Goal: Communication & Community: Answer question/provide support

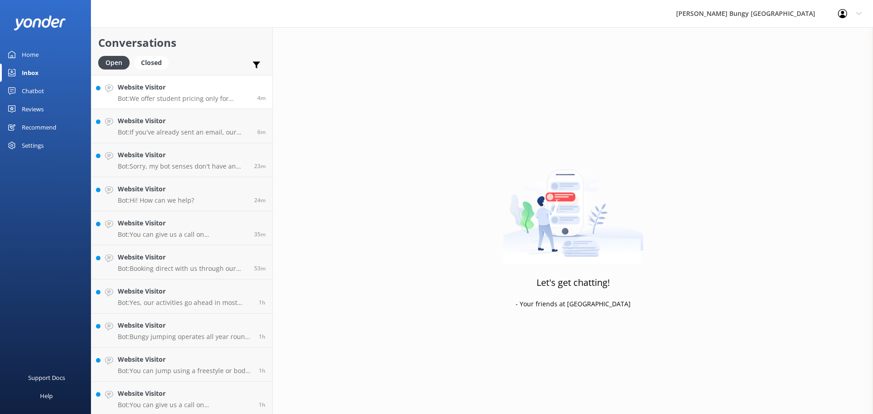
click at [177, 90] on h4 "Website Visitor" at bounding box center [184, 87] width 133 height 10
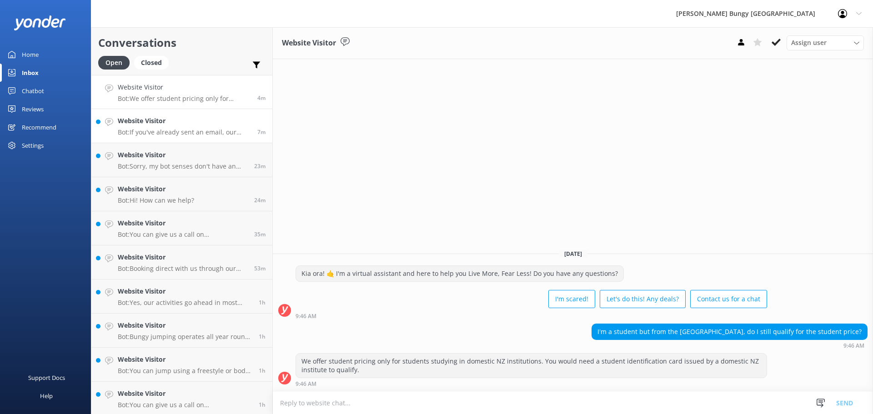
click at [155, 129] on p "Bot: If you've already sent an email, our team will get back to you as soon as …" at bounding box center [184, 132] width 133 height 8
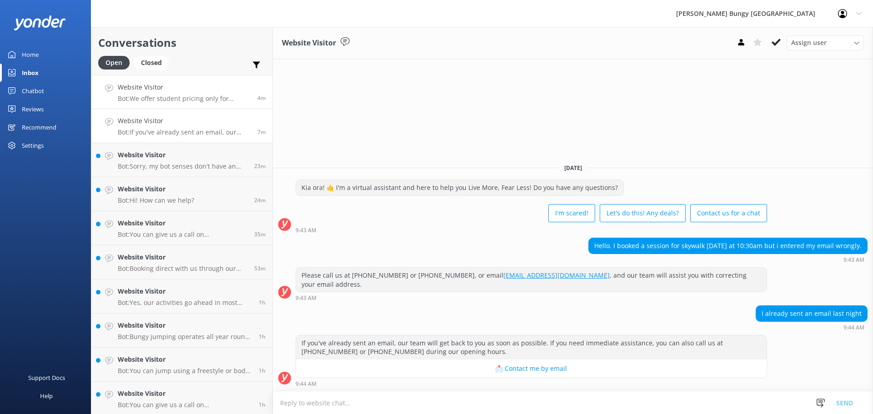
click at [190, 91] on h4 "Website Visitor" at bounding box center [184, 87] width 133 height 10
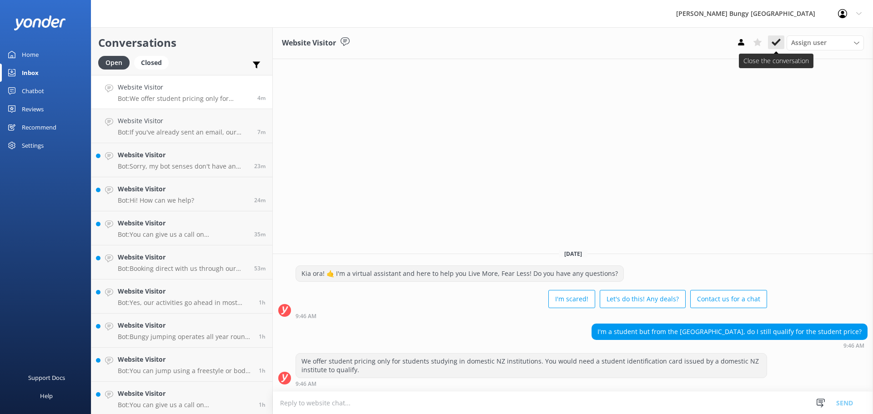
click at [772, 45] on icon at bounding box center [776, 42] width 9 height 9
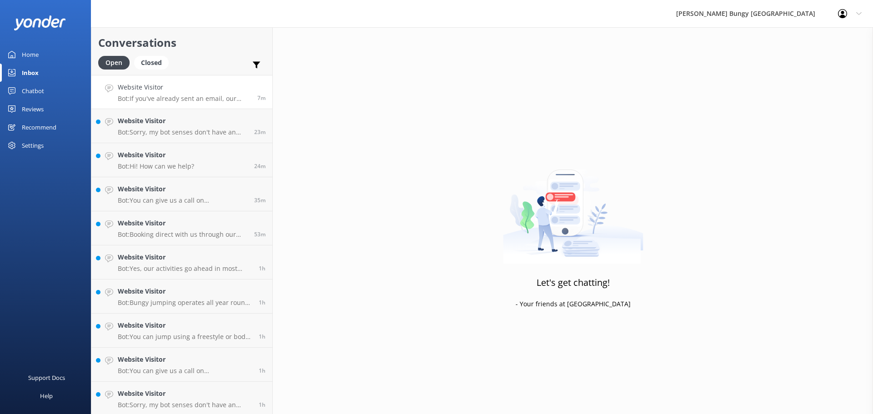
click at [195, 99] on p "Bot: If you've already sent an email, our team will get back to you as soon as …" at bounding box center [184, 99] width 133 height 8
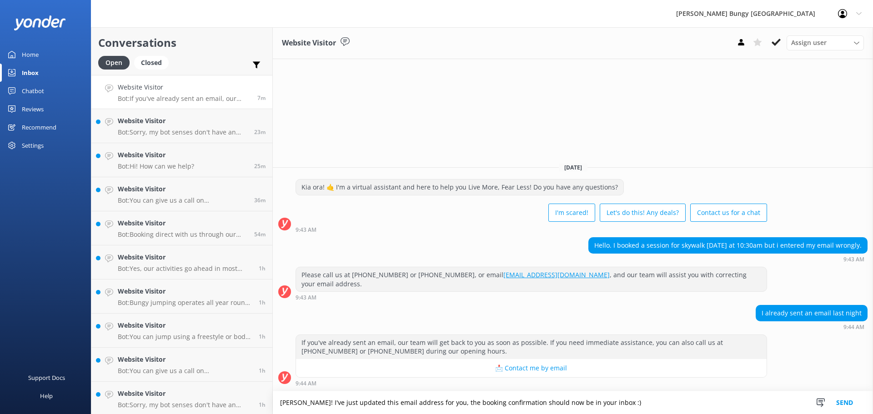
type textarea "[PERSON_NAME]! I've just updated this email address for you, the booking confir…"
click at [850, 395] on button "Send" at bounding box center [845, 402] width 34 height 23
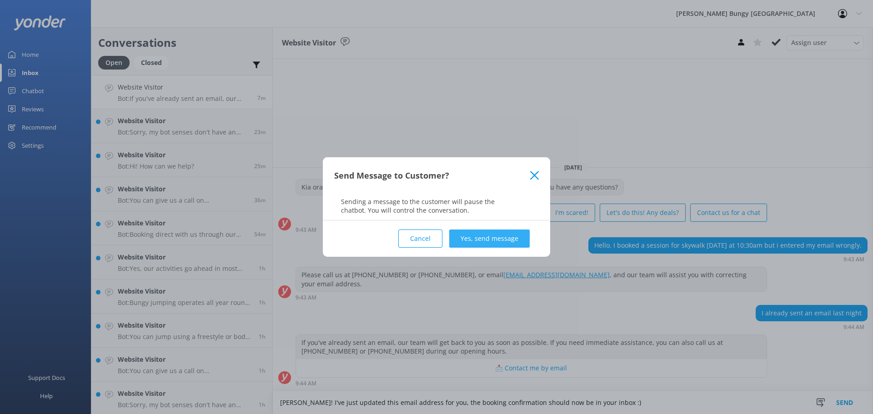
click at [476, 233] on button "Yes, send message" at bounding box center [489, 239] width 80 height 18
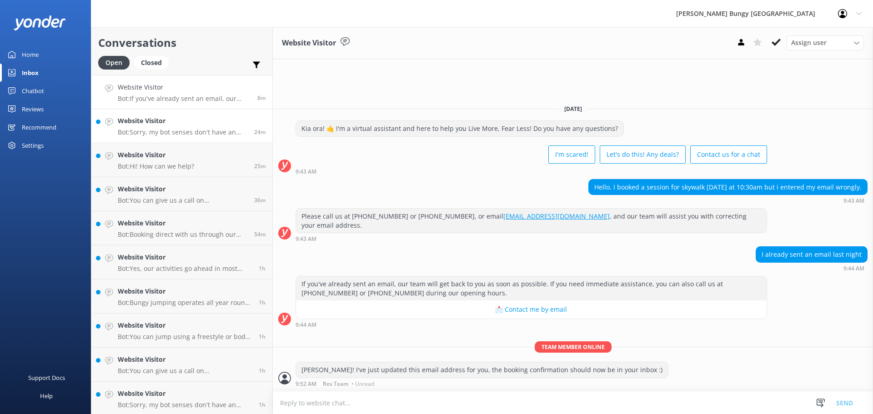
click at [214, 135] on p "Bot: Sorry, my bot senses don't have an answer for that, please try and rephras…" at bounding box center [183, 132] width 130 height 8
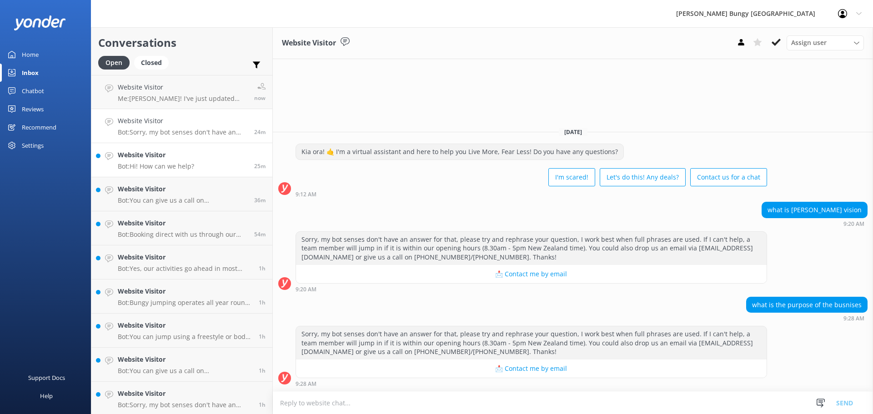
click at [210, 168] on link "Website Visitor Bot: Hi! How can we help? 25m" at bounding box center [181, 160] width 181 height 34
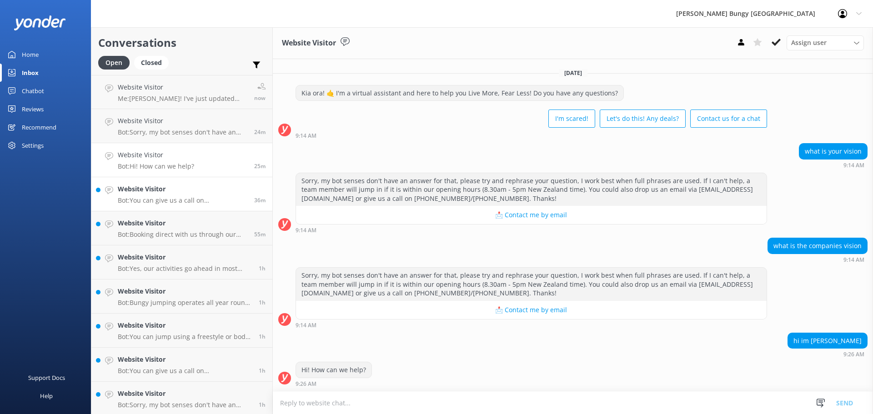
click at [211, 201] on p "Bot: You can give us a call on [PHONE_NUMBER] or [PHONE_NUMBER] to chat with a …" at bounding box center [183, 200] width 130 height 8
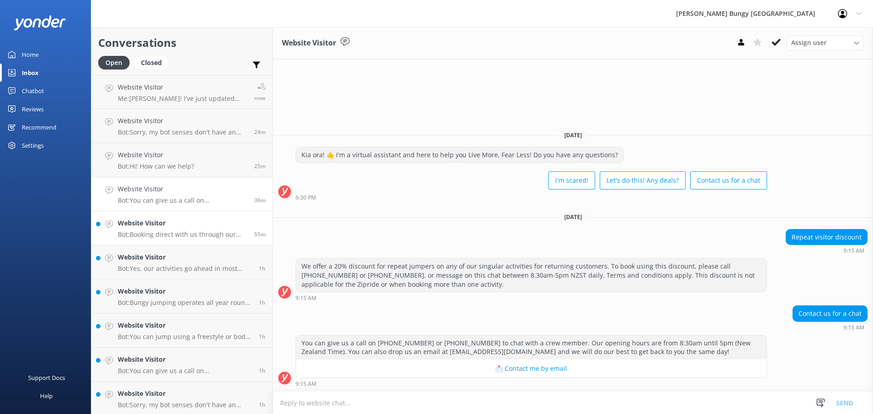
click at [208, 231] on p "Bot: Booking direct with us through our website always offers the best prices. …" at bounding box center [183, 235] width 130 height 8
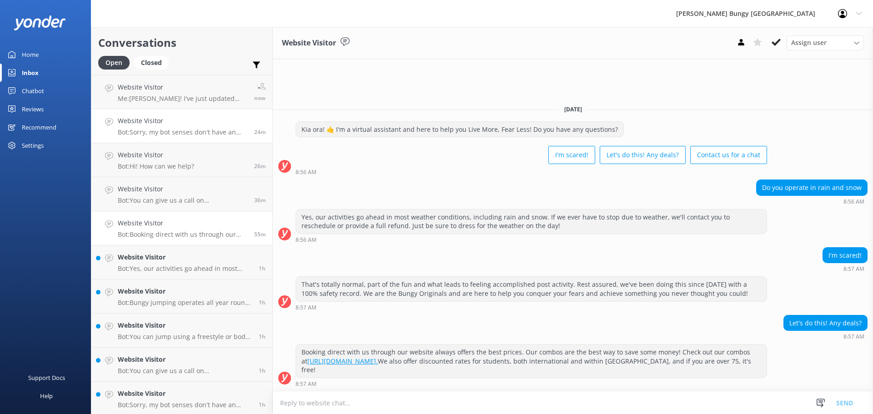
click at [185, 137] on link "Website Visitor Bot: Sorry, my bot senses don't have an answer for that, please…" at bounding box center [181, 126] width 181 height 34
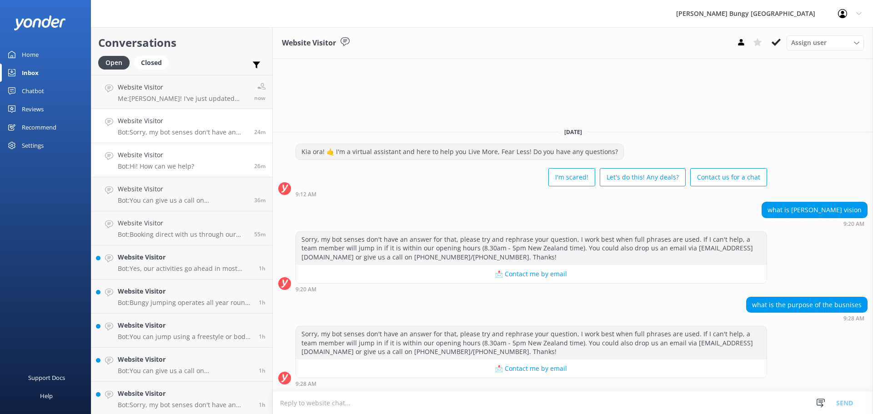
click at [191, 176] on link "Website Visitor Bot: Hi! How can we help? 26m" at bounding box center [181, 160] width 181 height 34
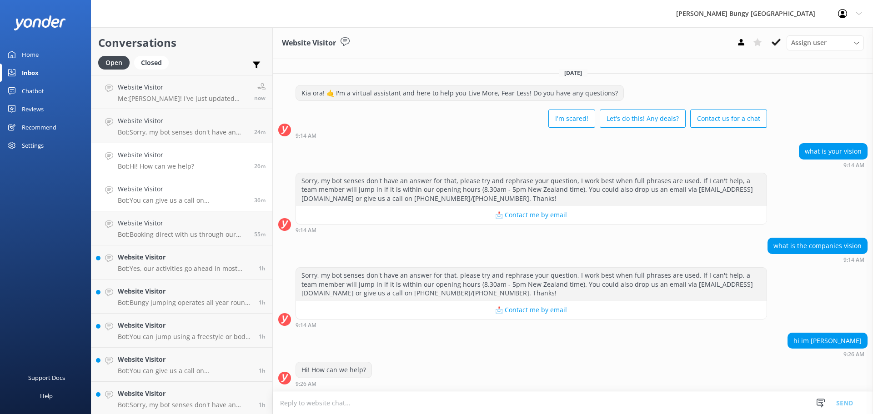
click at [198, 192] on h4 "Website Visitor" at bounding box center [183, 189] width 130 height 10
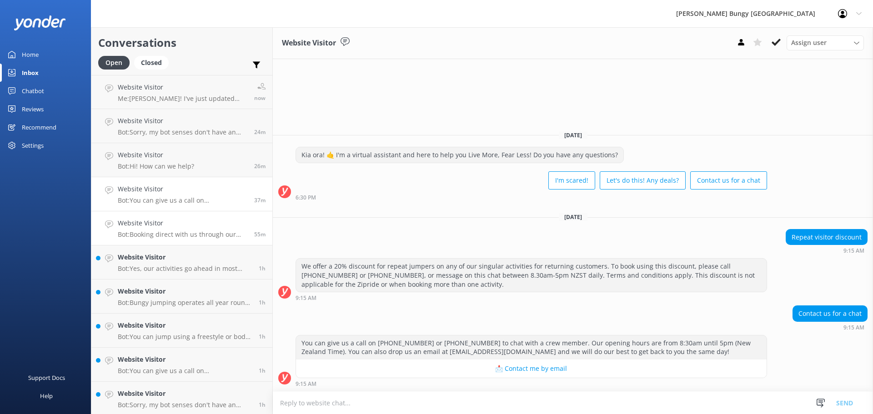
click at [206, 234] on p "Bot: Booking direct with us through our website always offers the best prices. …" at bounding box center [183, 235] width 130 height 8
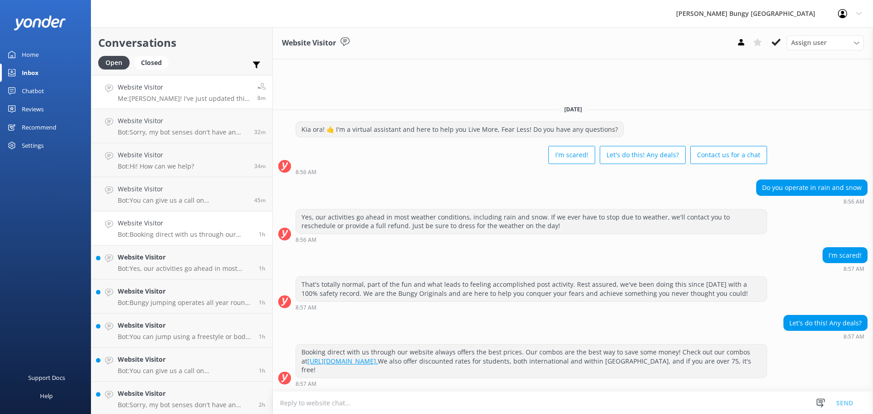
click at [184, 85] on h4 "Website Visitor" at bounding box center [184, 87] width 133 height 10
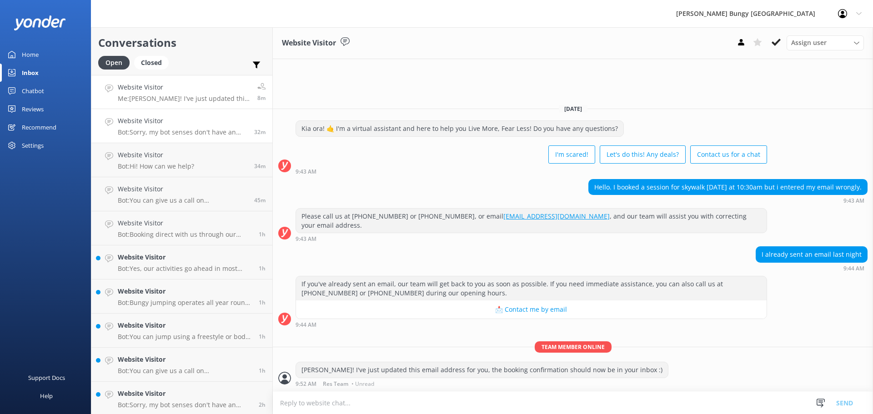
click at [217, 129] on p "Bot: Sorry, my bot senses don't have an answer for that, please try and rephras…" at bounding box center [183, 132] width 130 height 8
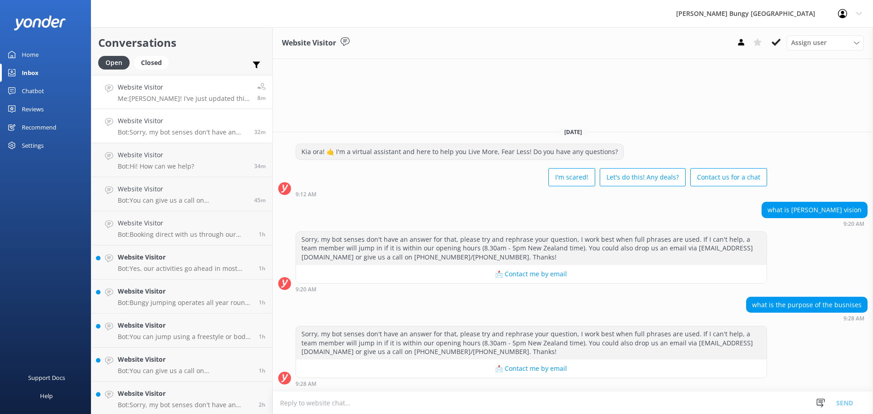
click at [210, 84] on h4 "Website Visitor" at bounding box center [184, 87] width 133 height 10
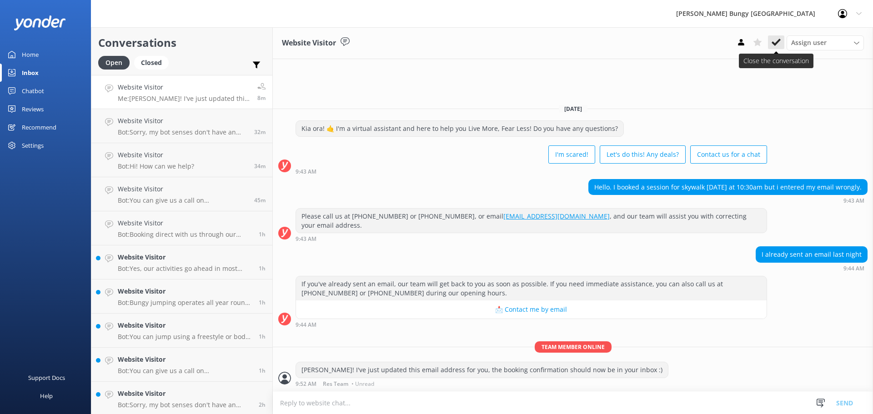
click at [776, 42] on icon at bounding box center [776, 42] width 9 height 9
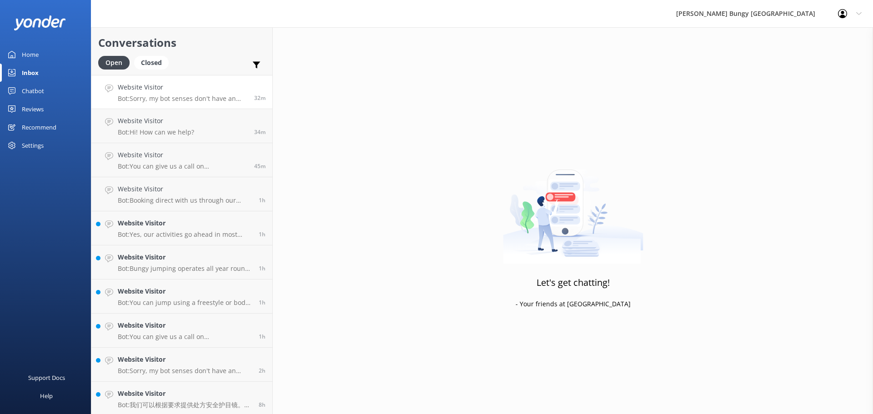
click at [192, 92] on h4 "Website Visitor" at bounding box center [183, 87] width 130 height 10
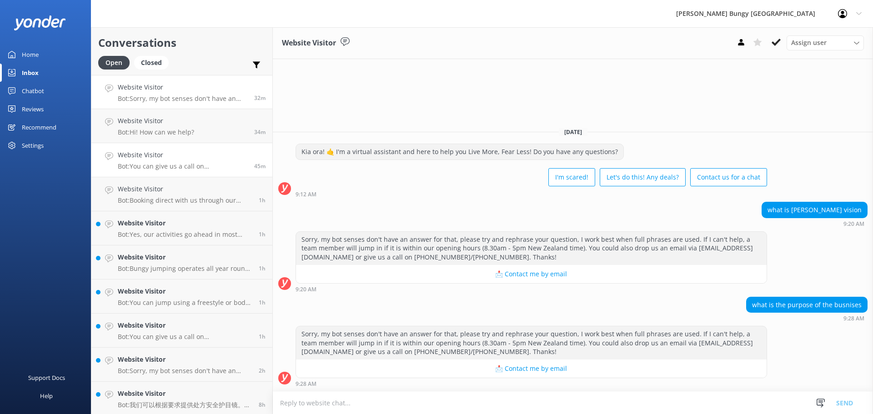
click at [180, 163] on p "Bot: You can give us a call on [PHONE_NUMBER] or [PHONE_NUMBER] to chat with a …" at bounding box center [183, 166] width 130 height 8
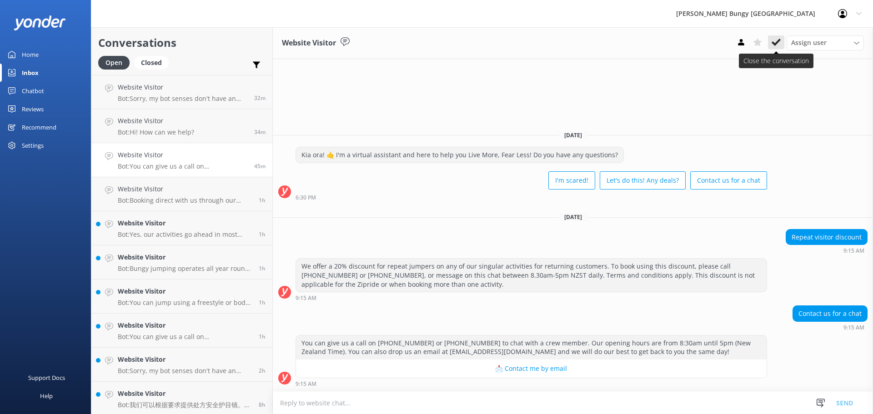
click at [781, 44] on button at bounding box center [776, 42] width 16 height 14
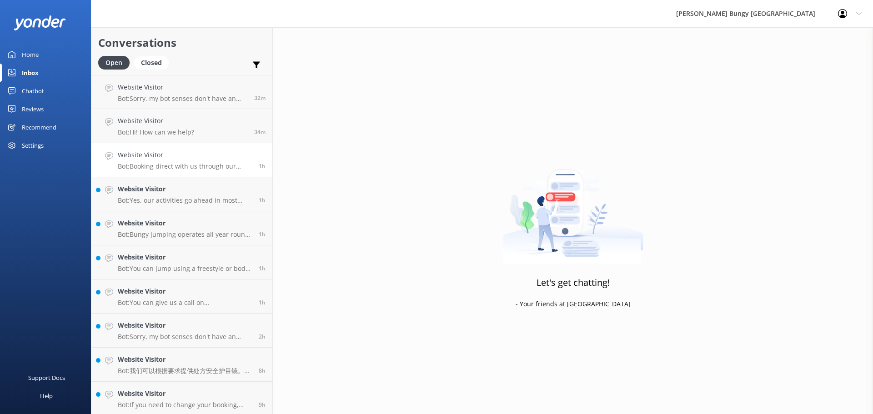
click at [195, 172] on link "Website Visitor Bot: Booking direct with us through our website always offers t…" at bounding box center [181, 160] width 181 height 34
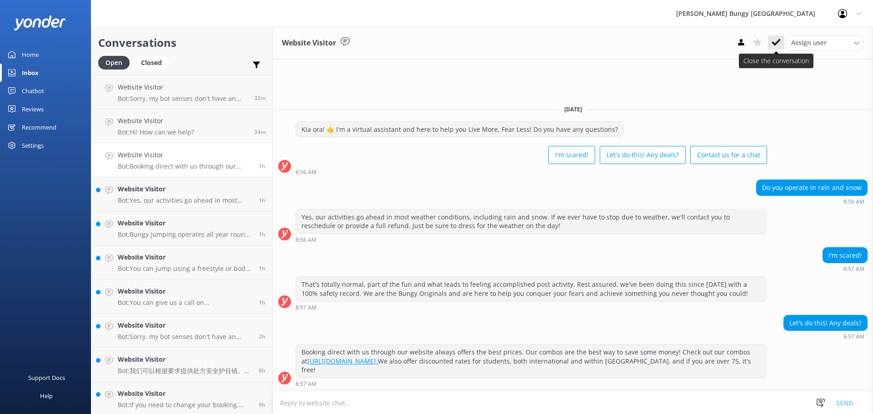
click at [771, 40] on button at bounding box center [776, 42] width 16 height 14
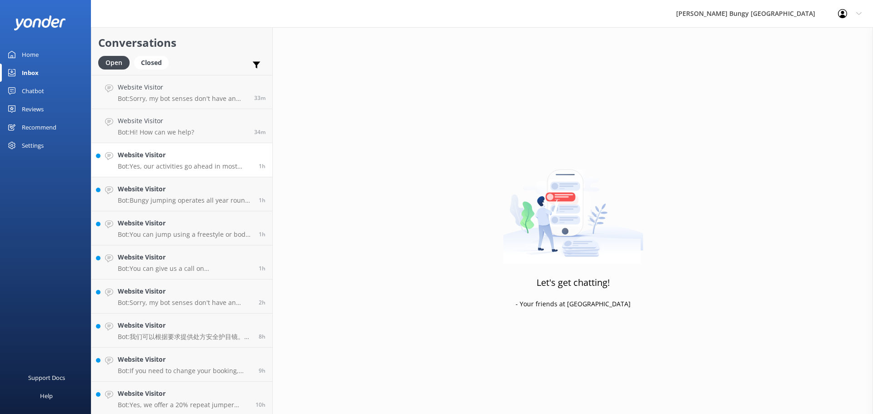
click at [227, 171] on link "Website Visitor Bot: Yes, our activities go ahead in most weather conditions, i…" at bounding box center [181, 160] width 181 height 34
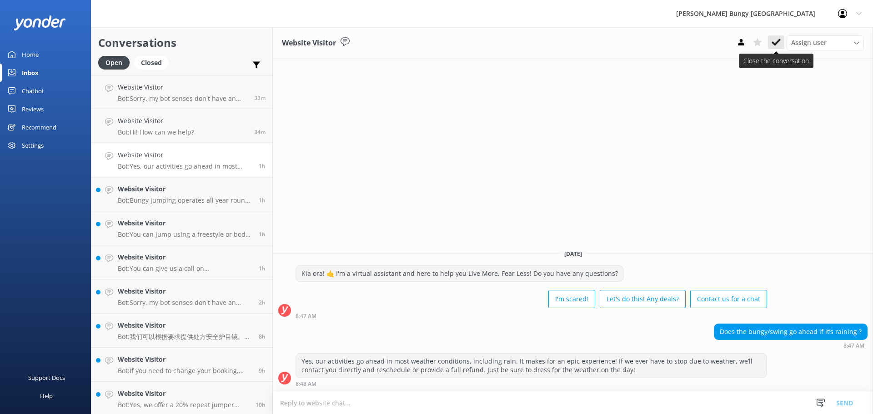
click at [779, 47] on icon at bounding box center [776, 42] width 9 height 9
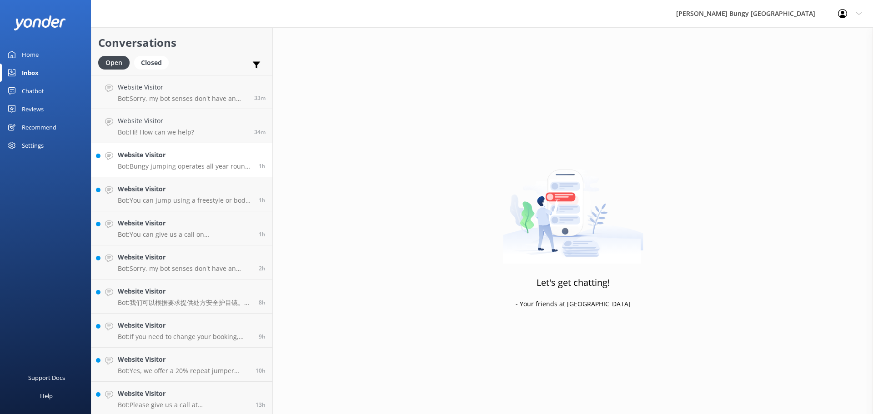
click at [213, 171] on link "Website Visitor Bot: Bungy jumping operates all year round, even in winter, and…" at bounding box center [181, 160] width 181 height 34
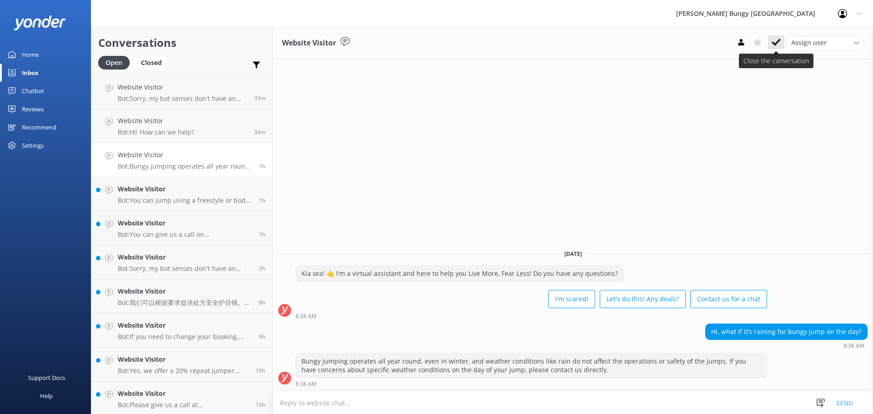
click at [780, 45] on icon at bounding box center [776, 42] width 9 height 9
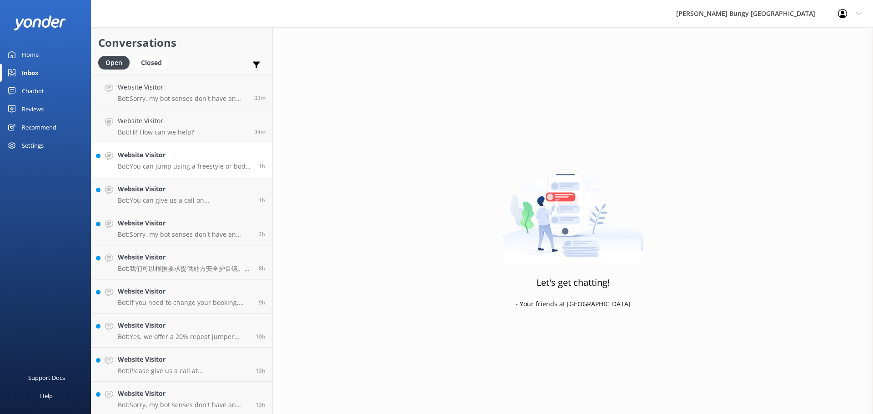
click at [176, 158] on h4 "Website Visitor" at bounding box center [185, 155] width 134 height 10
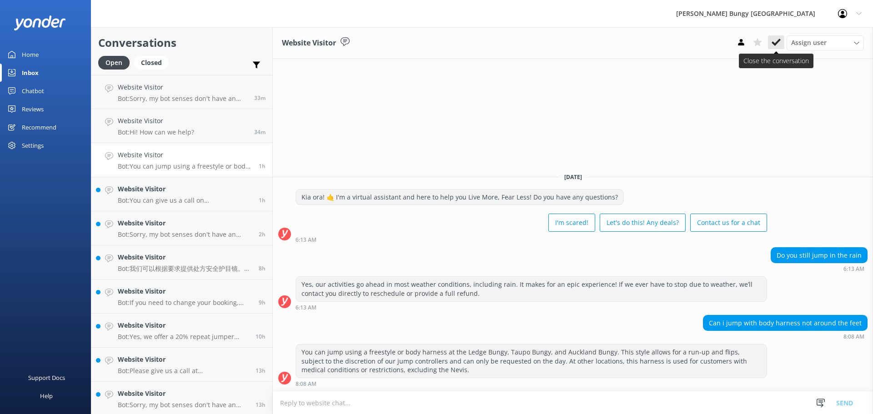
click at [776, 42] on use at bounding box center [776, 42] width 9 height 7
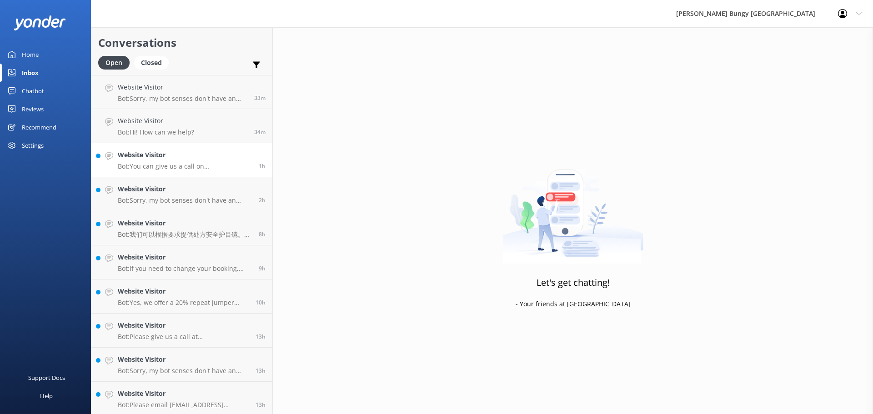
click at [173, 166] on p "Bot: You can give us a call on [PHONE_NUMBER] or [PHONE_NUMBER] to chat with a …" at bounding box center [185, 166] width 134 height 8
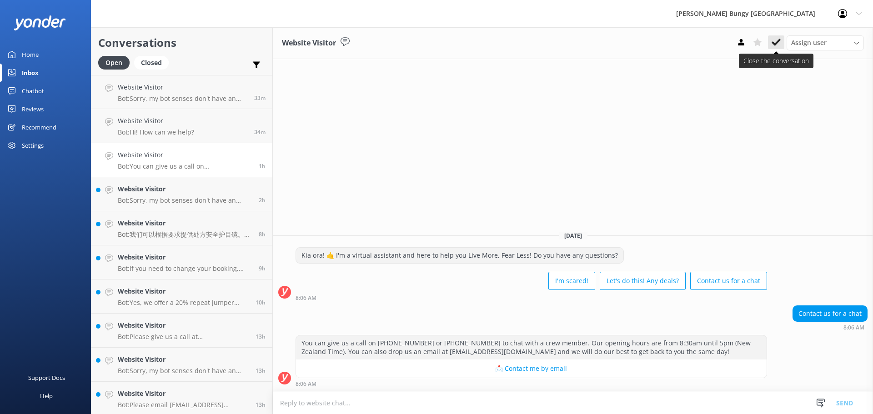
click at [774, 40] on icon at bounding box center [776, 42] width 9 height 9
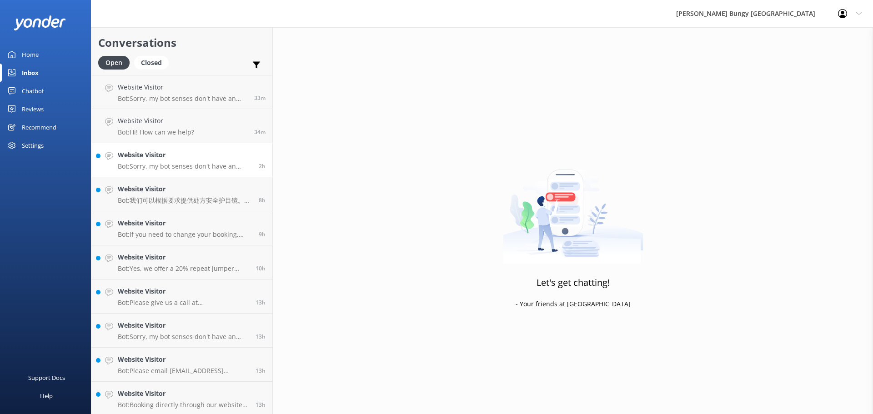
click at [182, 160] on h4 "Website Visitor" at bounding box center [185, 155] width 134 height 10
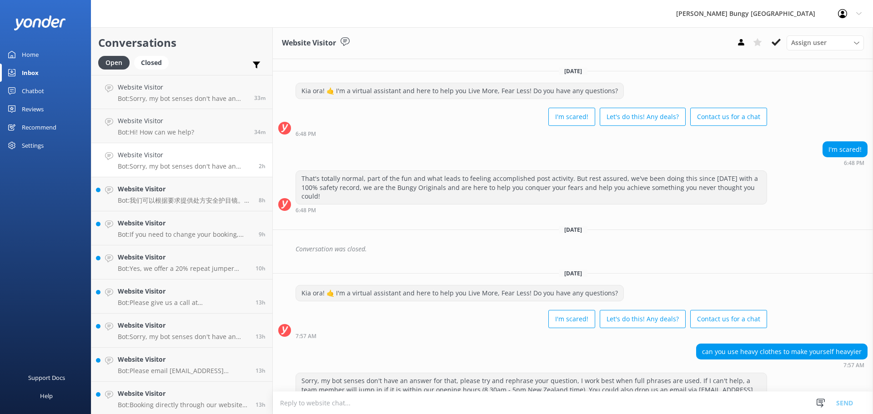
scroll to position [38, 0]
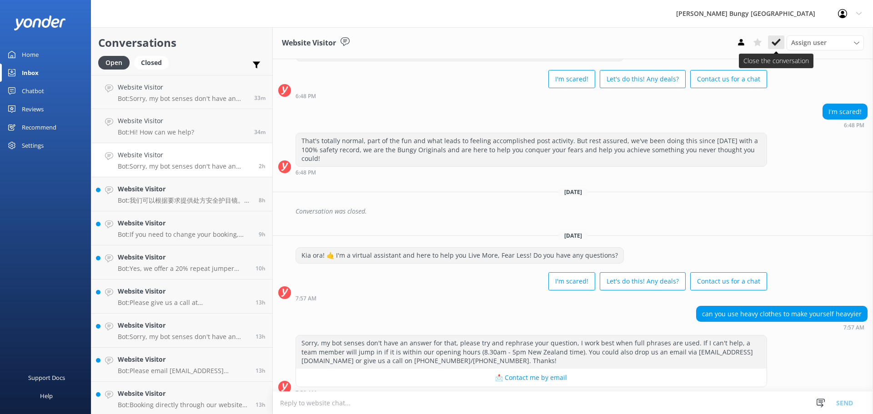
click at [778, 37] on button at bounding box center [776, 42] width 16 height 14
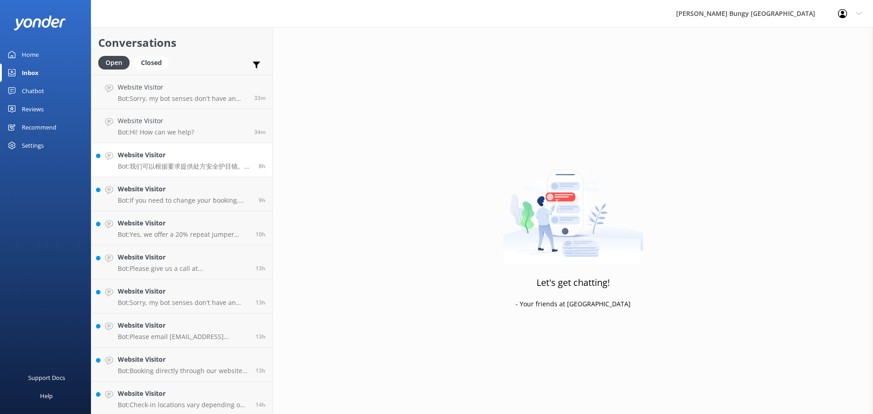
click at [214, 169] on p "Bot: 我们可以根据要求提供处方安全护目镜。只需在办理登机手续时向我们的工作人员提出请求即可。" at bounding box center [185, 166] width 134 height 8
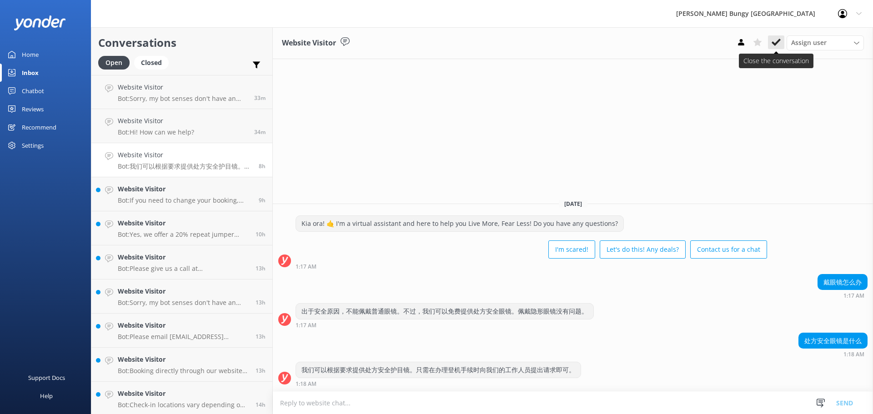
click at [773, 49] on button at bounding box center [776, 42] width 16 height 14
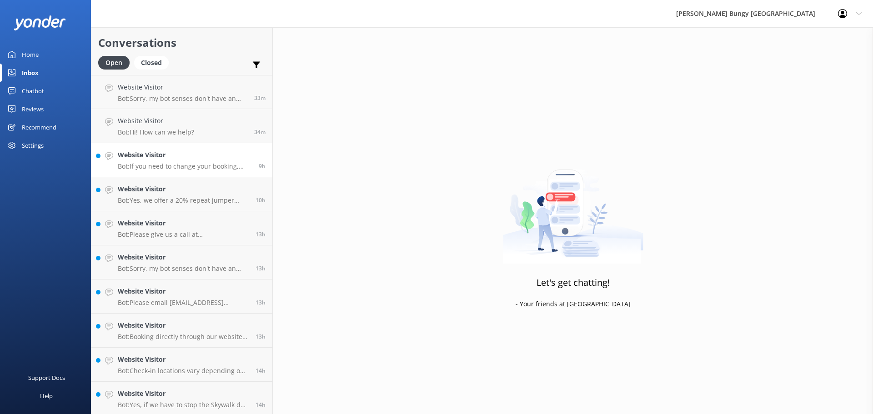
click at [184, 165] on p "Bot: If you need to change your booking, please give us a call on [PHONE_NUMBER…" at bounding box center [185, 166] width 134 height 8
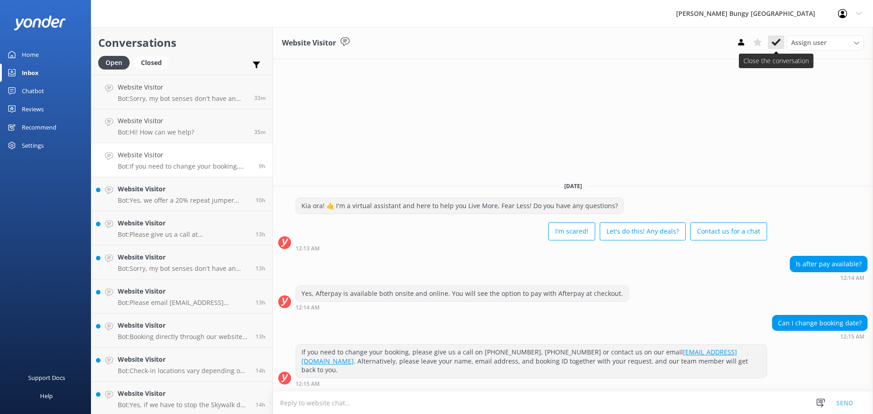
click at [773, 40] on icon at bounding box center [776, 42] width 9 height 9
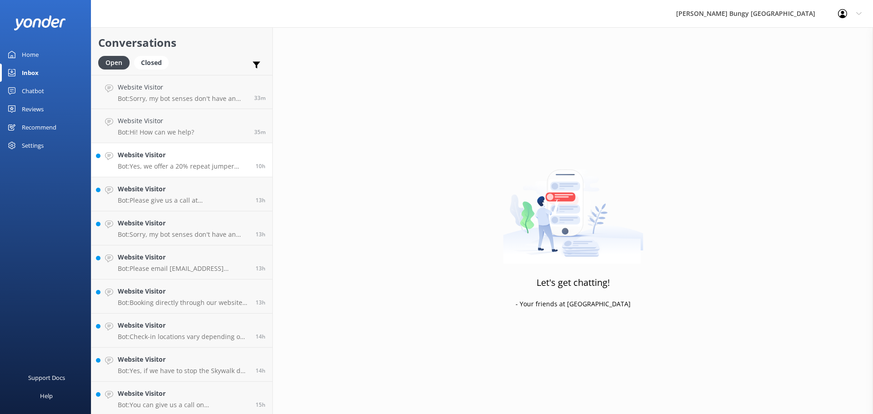
click at [224, 161] on div "Website Visitor Bot: Yes, we offer a 20% repeat jumper discount on any of our s…" at bounding box center [183, 160] width 131 height 20
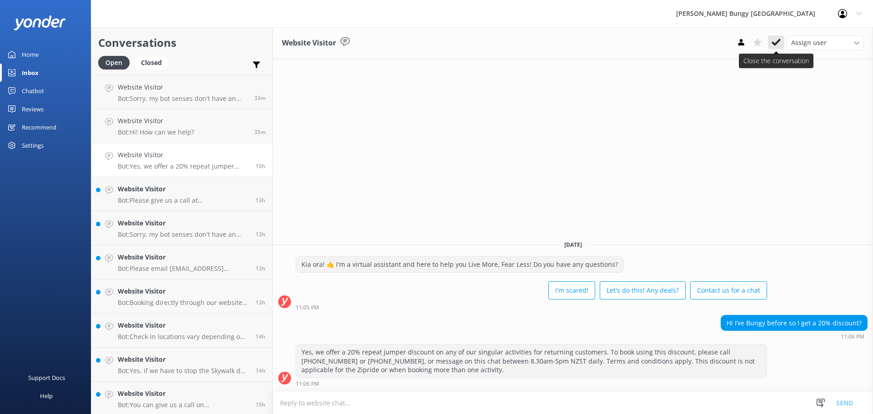
click at [779, 42] on icon at bounding box center [776, 42] width 9 height 9
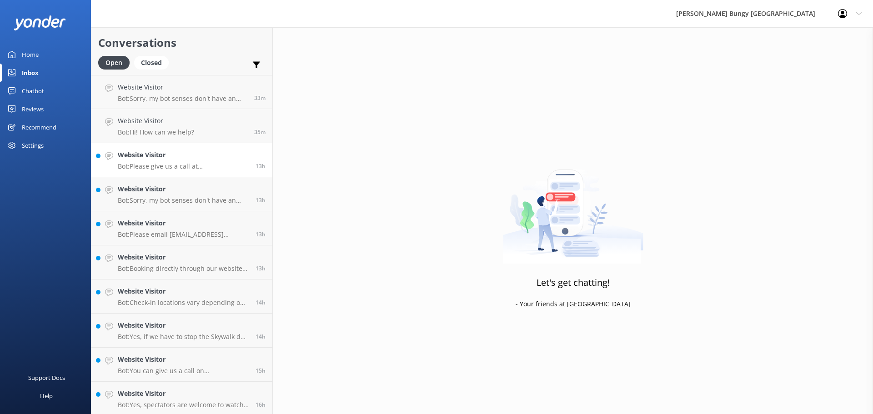
click at [199, 171] on link "Website Visitor Bot: Please give us a call at [PHONE_NUMBER] or [PHONE_NUMBER],…" at bounding box center [181, 160] width 181 height 34
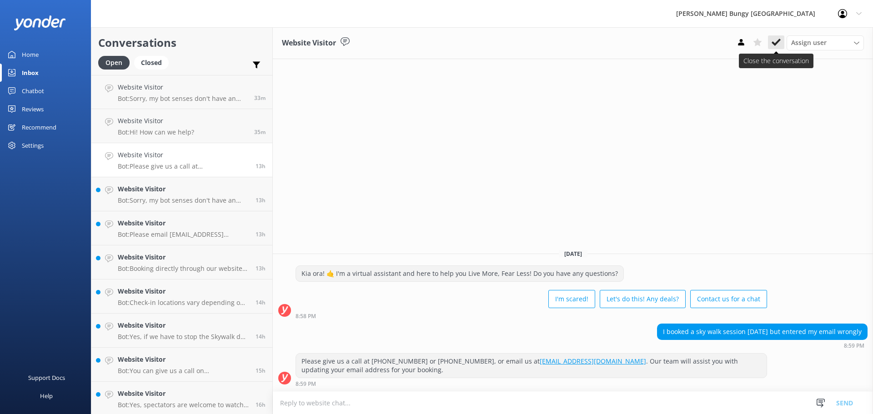
click at [777, 43] on use at bounding box center [776, 42] width 9 height 7
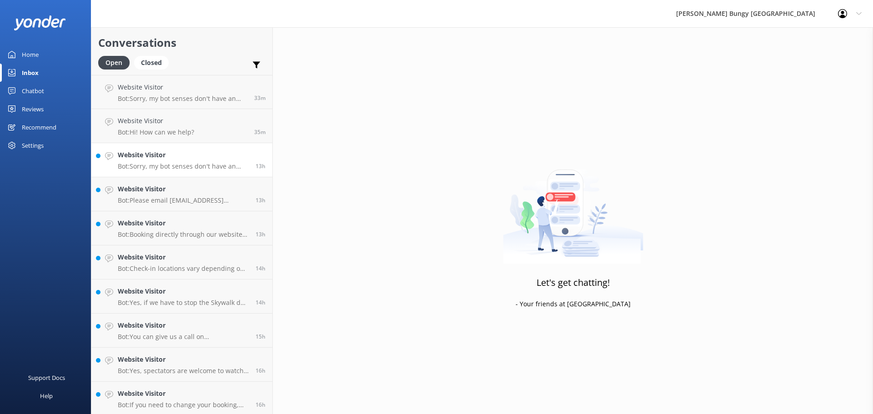
click at [190, 163] on p "Bot: Sorry, my bot senses don't have an answer for that, please try and rephras…" at bounding box center [183, 166] width 131 height 8
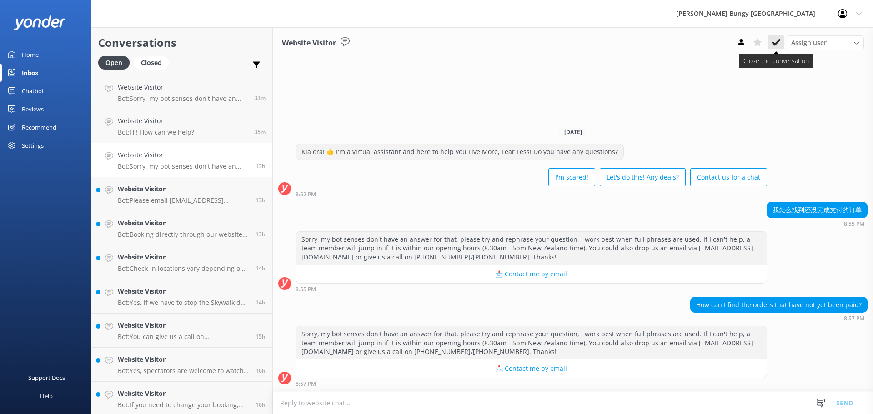
click at [782, 38] on button at bounding box center [776, 42] width 16 height 14
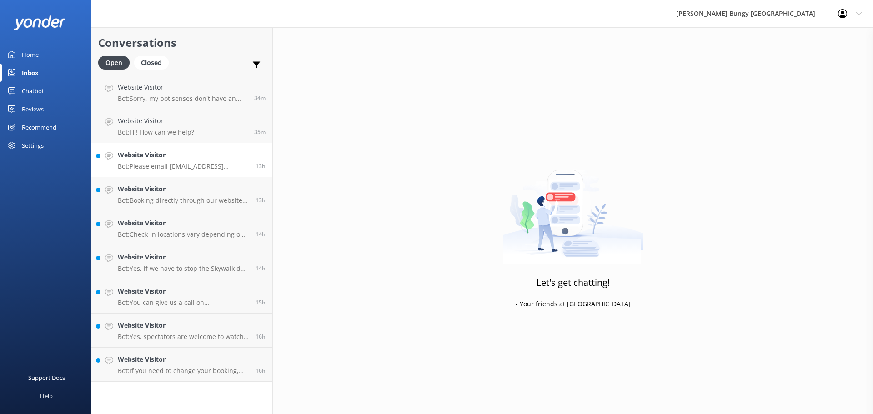
click at [192, 160] on h4 "Website Visitor" at bounding box center [183, 155] width 131 height 10
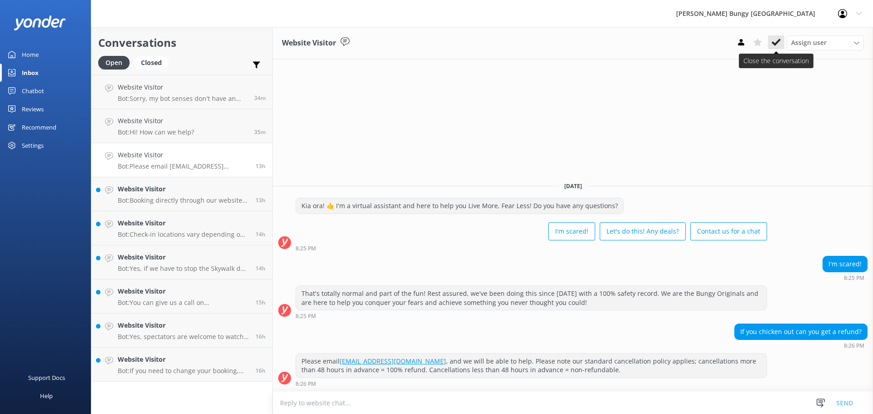
click at [783, 47] on button at bounding box center [776, 42] width 16 height 14
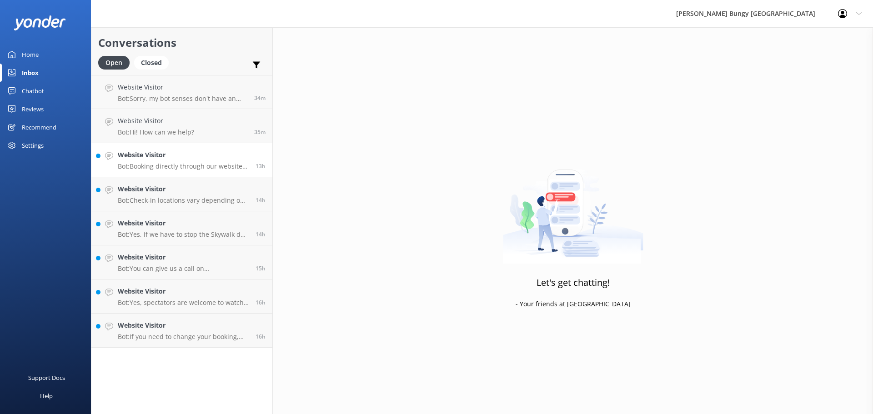
click at [187, 161] on div "Website Visitor Bot: Booking directly through our website always offers the bes…" at bounding box center [183, 160] width 131 height 20
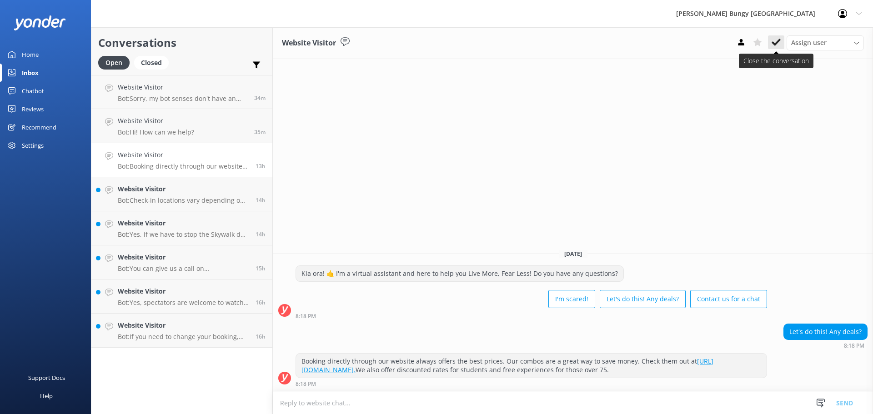
click at [772, 41] on icon at bounding box center [776, 42] width 9 height 9
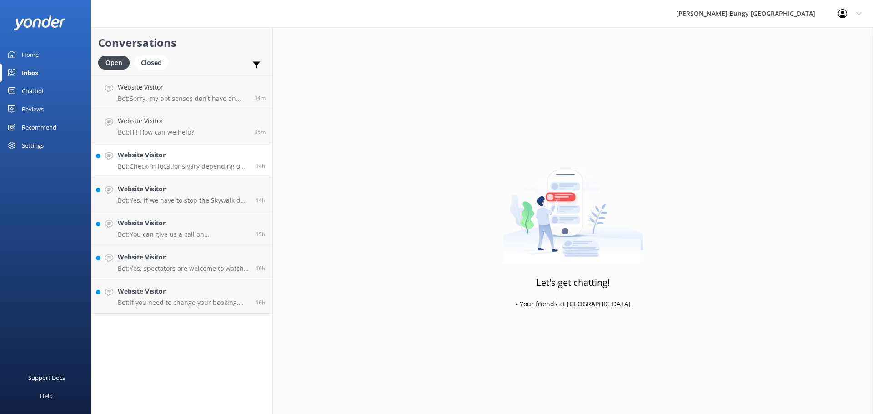
click at [185, 161] on div "Website Visitor Bot: Check-in locations vary depending on your activity: - [GEO…" at bounding box center [183, 160] width 131 height 20
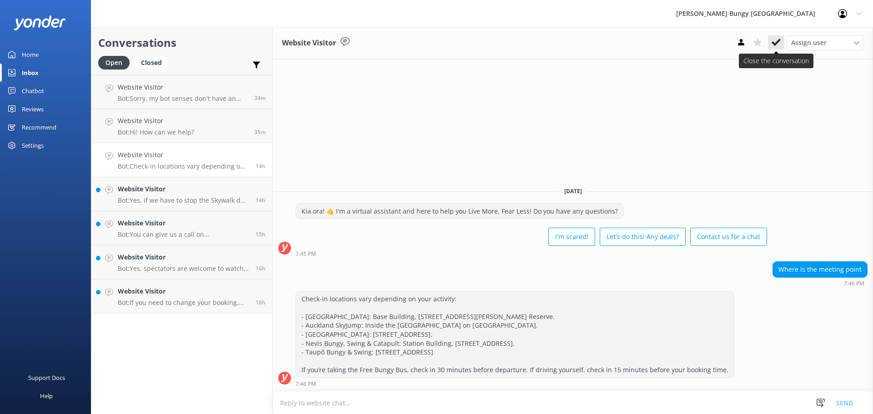
click at [774, 47] on icon at bounding box center [776, 42] width 9 height 9
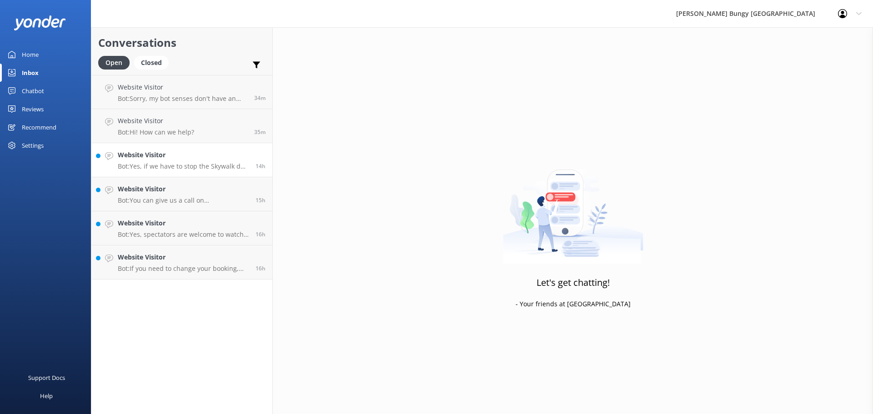
click at [166, 165] on p "Bot: Yes, if we have to stop the Skywalk due to weather and cannot reschedule y…" at bounding box center [183, 166] width 131 height 8
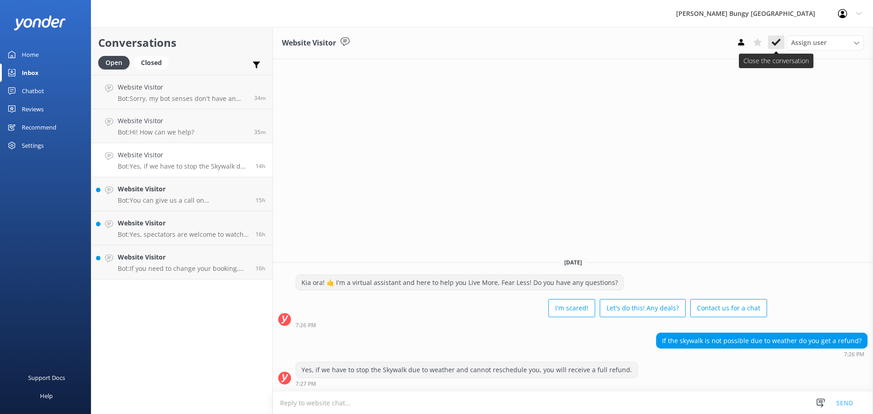
click at [777, 43] on use at bounding box center [776, 42] width 9 height 7
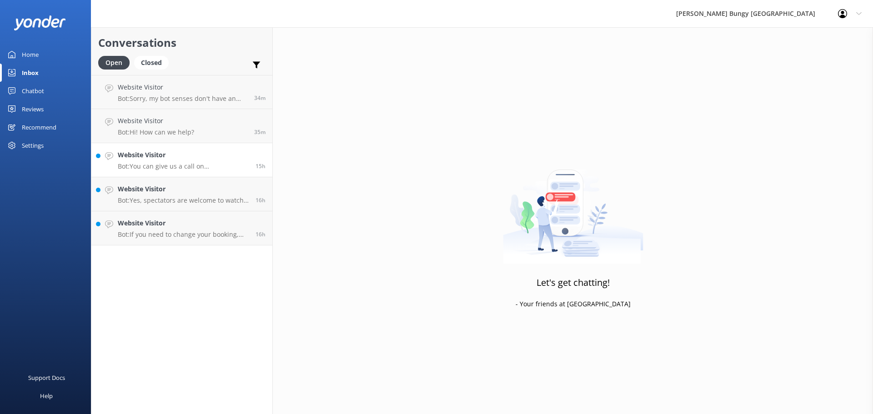
click at [189, 156] on h4 "Website Visitor" at bounding box center [183, 155] width 131 height 10
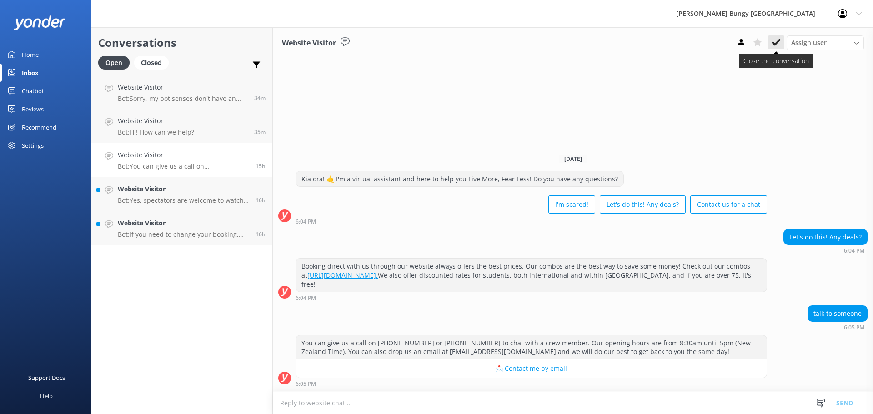
click at [773, 40] on icon at bounding box center [776, 42] width 9 height 9
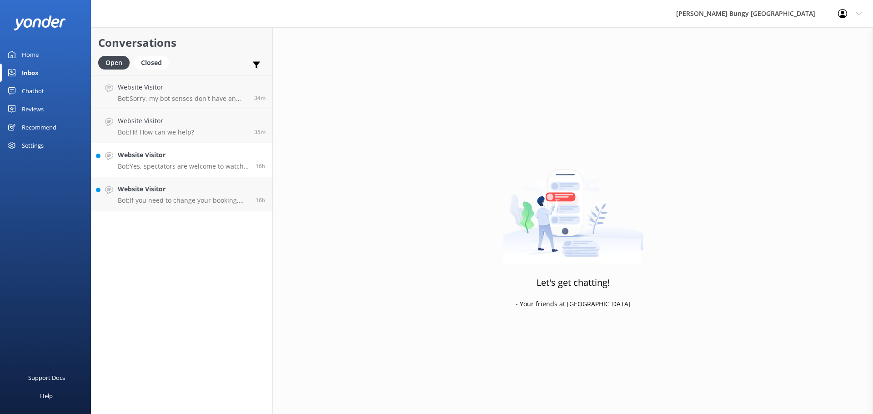
click at [176, 162] on p "Bot: Yes, spectators are welcome to watch at the [GEOGRAPHIC_DATA], but they wi…" at bounding box center [183, 166] width 131 height 8
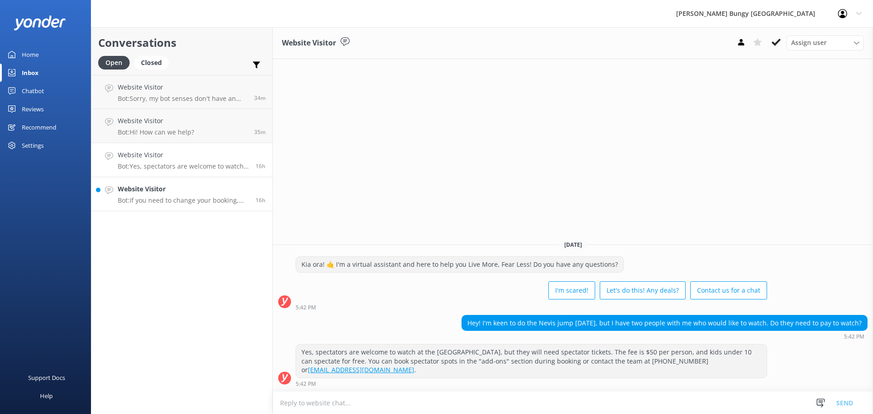
click at [151, 205] on link "Website Visitor Bot: If you need to change your booking, please call us on [PHO…" at bounding box center [181, 194] width 181 height 34
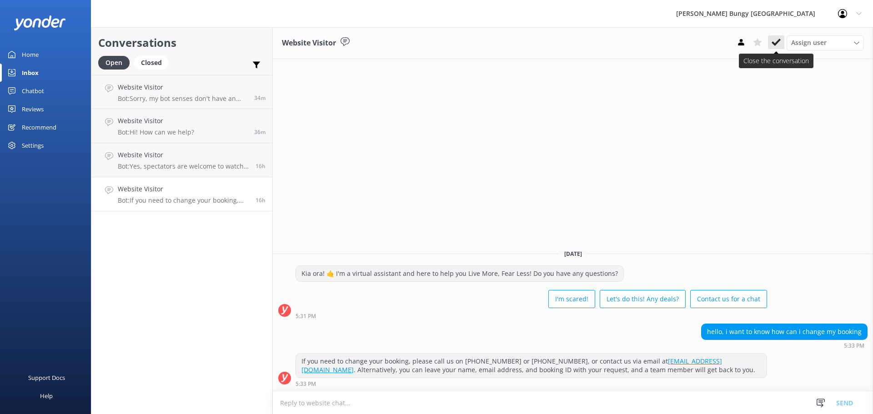
click at [776, 46] on icon at bounding box center [776, 42] width 9 height 9
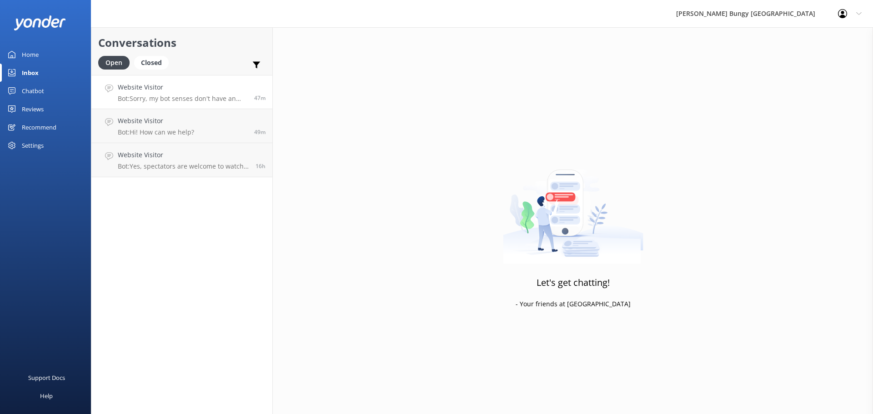
click at [192, 107] on link "Website Visitor Bot: Sorry, my bot senses don't have an answer for that, please…" at bounding box center [181, 92] width 181 height 34
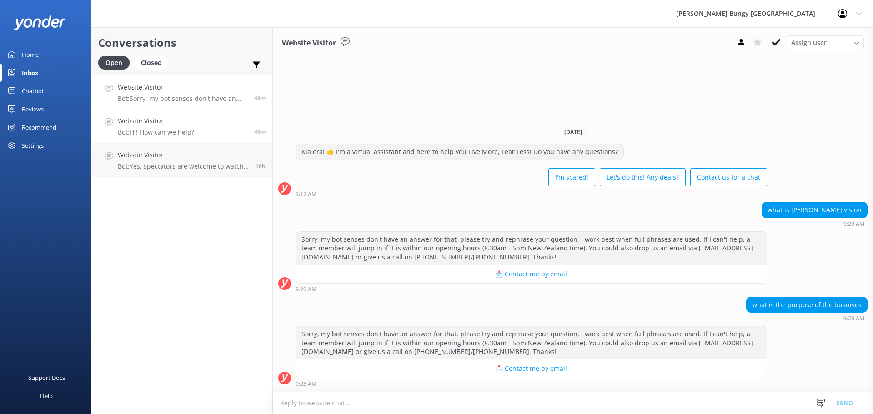
click at [217, 130] on link "Website Visitor Bot: Hi! How can we help? 49m" at bounding box center [181, 126] width 181 height 34
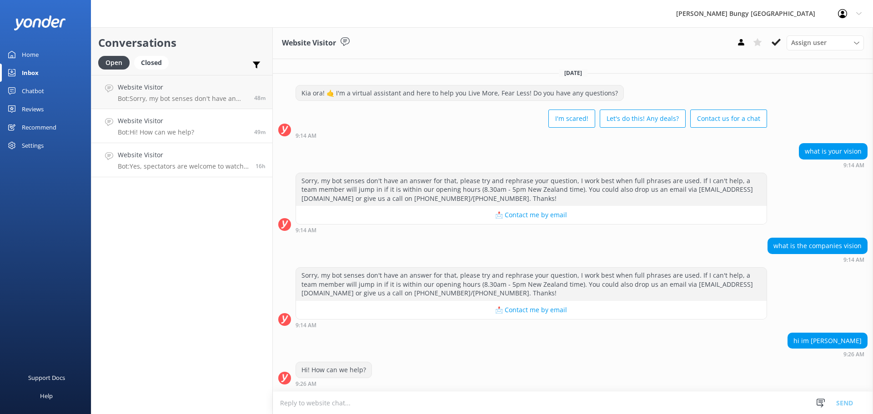
click at [206, 172] on link "Website Visitor Bot: Yes, spectators are welcome to watch at the [GEOGRAPHIC_DA…" at bounding box center [181, 160] width 181 height 34
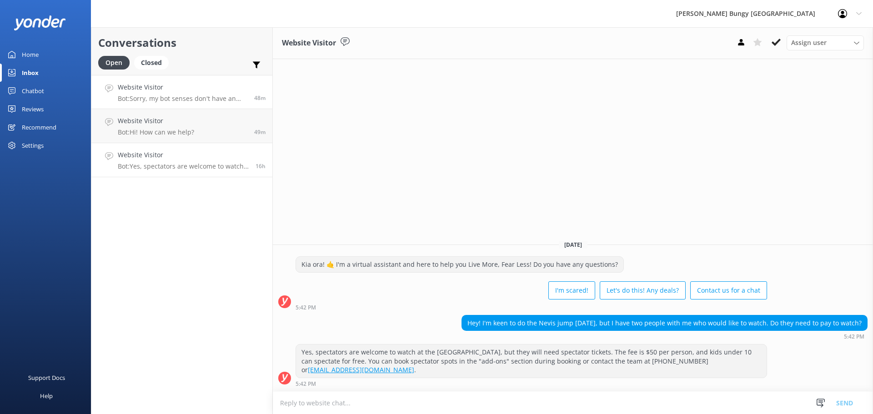
click at [187, 90] on h4 "Website Visitor" at bounding box center [183, 87] width 130 height 10
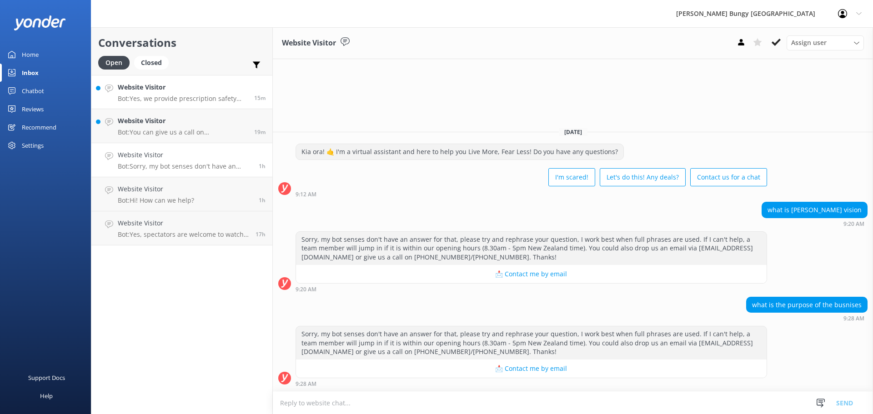
click at [198, 89] on h4 "Website Visitor" at bounding box center [183, 87] width 130 height 10
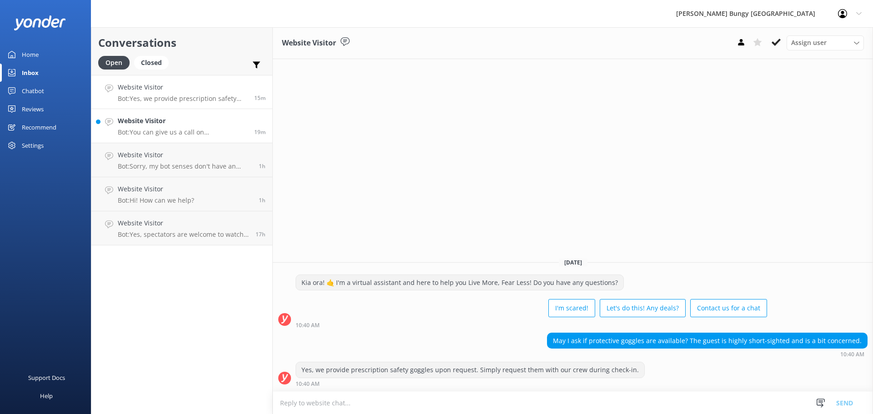
click at [205, 122] on h4 "Website Visitor" at bounding box center [183, 121] width 130 height 10
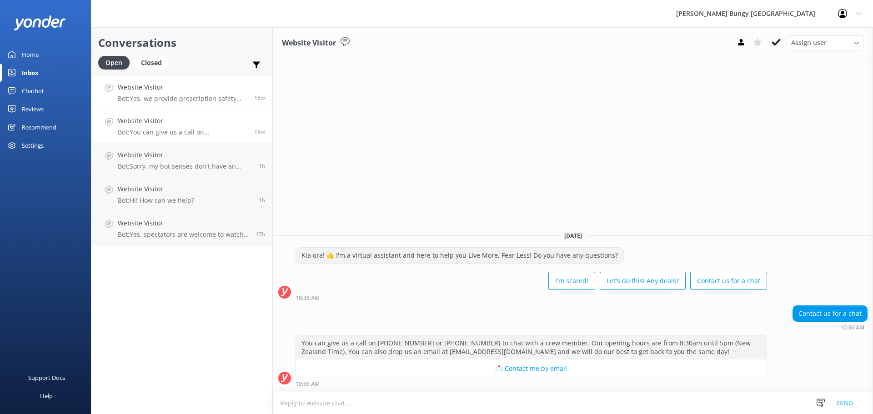
click at [201, 95] on p "Bot: Yes, we provide prescription safety goggles upon request. Simply request t…" at bounding box center [183, 99] width 130 height 8
